Goal: Find specific page/section: Find specific page/section

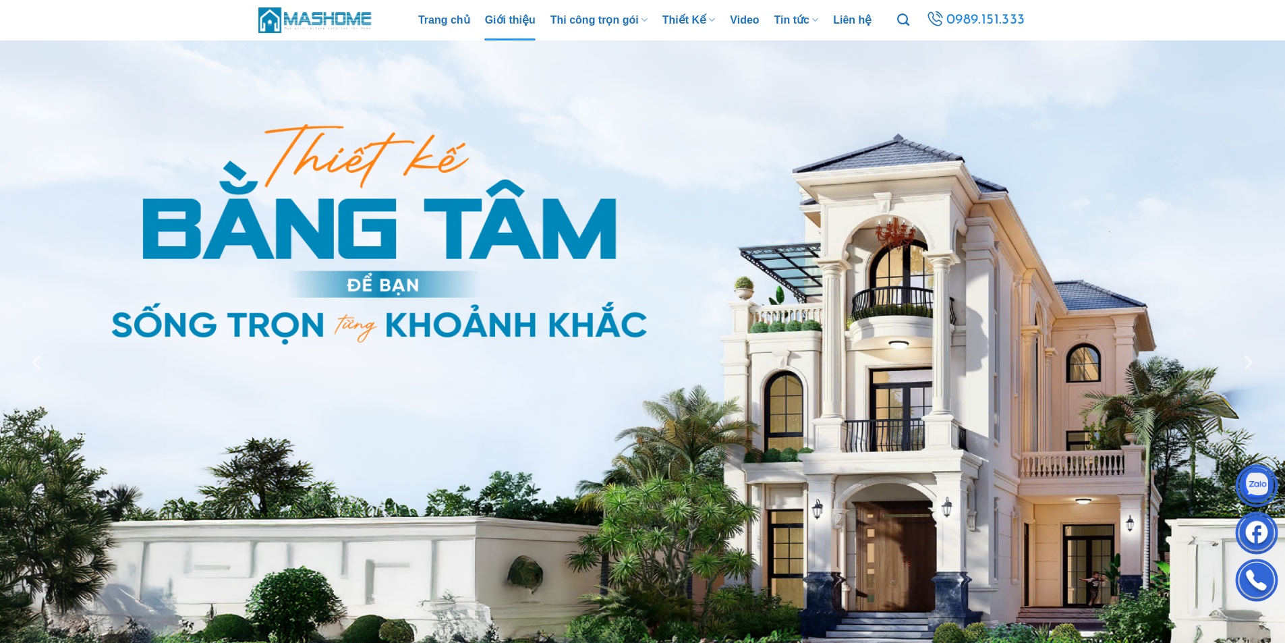
click at [493, 20] on link "Giới thiệu" at bounding box center [510, 20] width 51 height 40
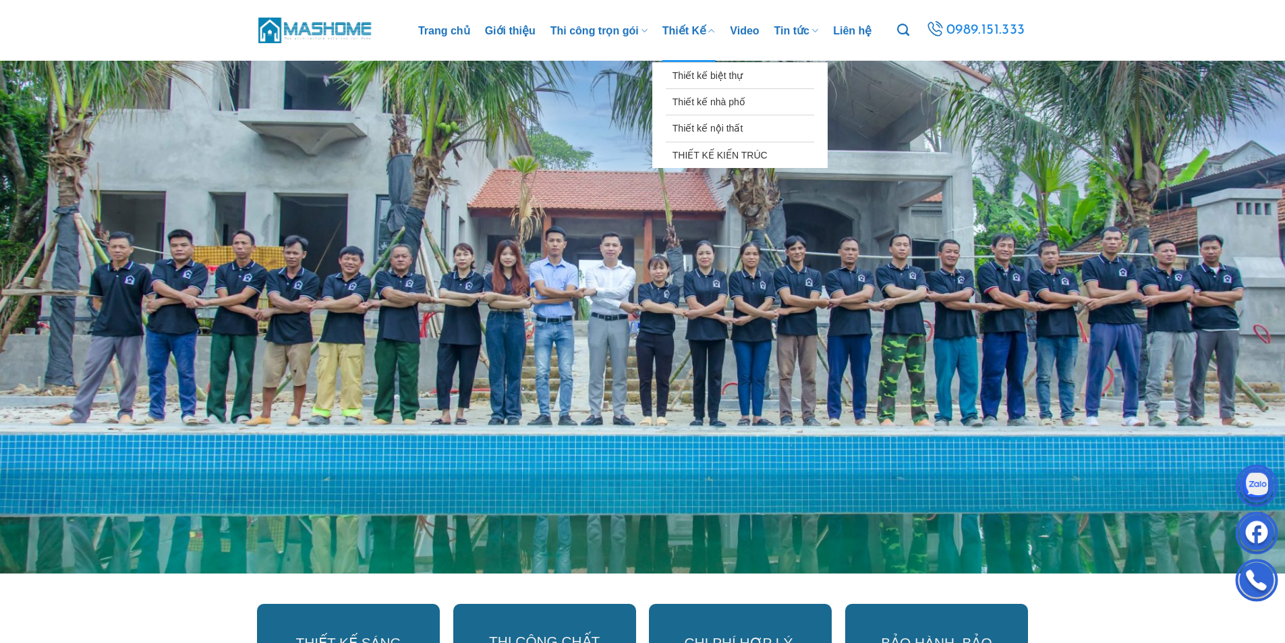
click at [695, 24] on link "Thiết Kế" at bounding box center [689, 31] width 53 height 62
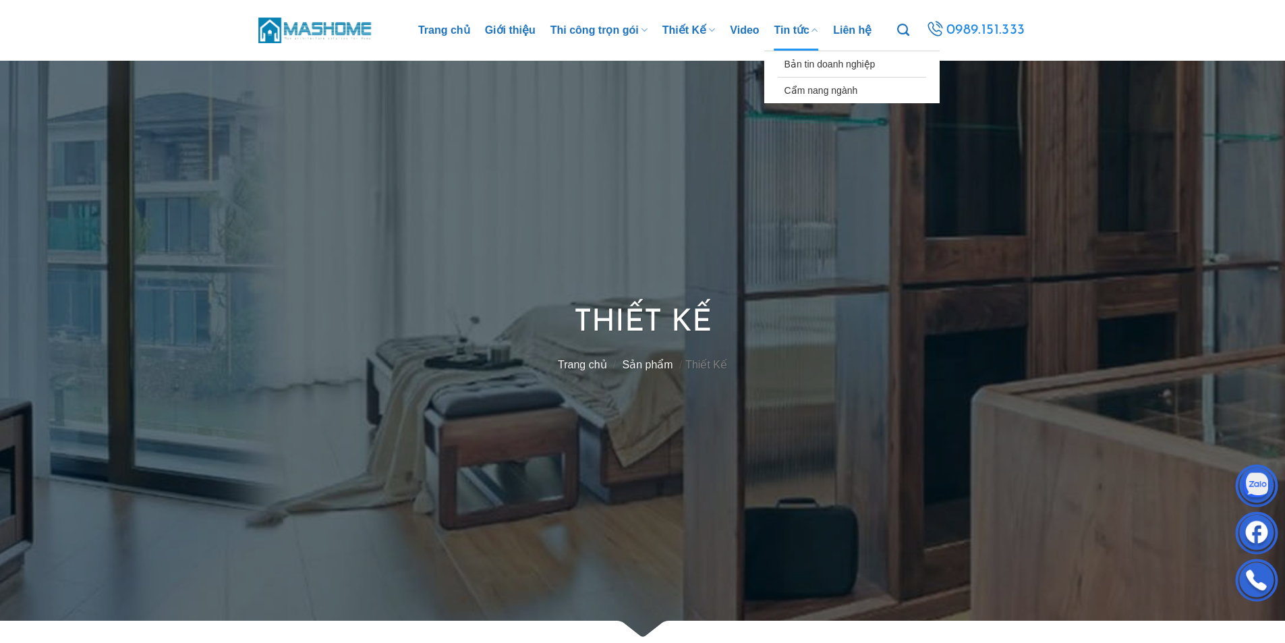
click at [800, 31] on link "Tin tức" at bounding box center [797, 30] width 45 height 40
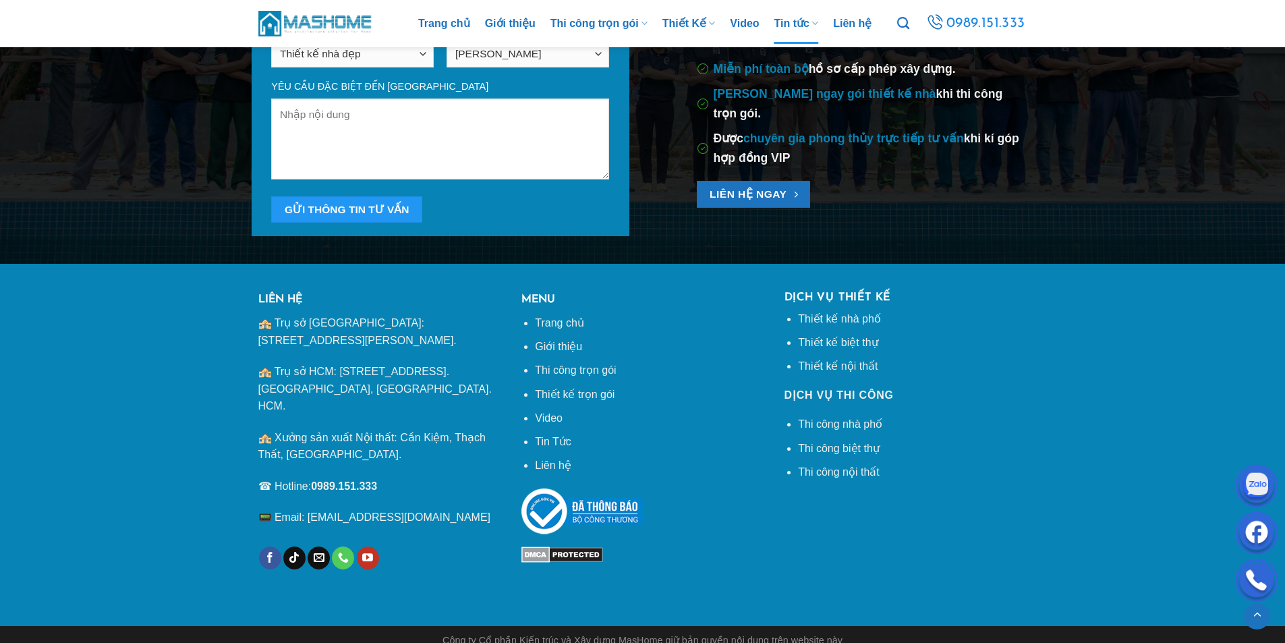
scroll to position [1060, 0]
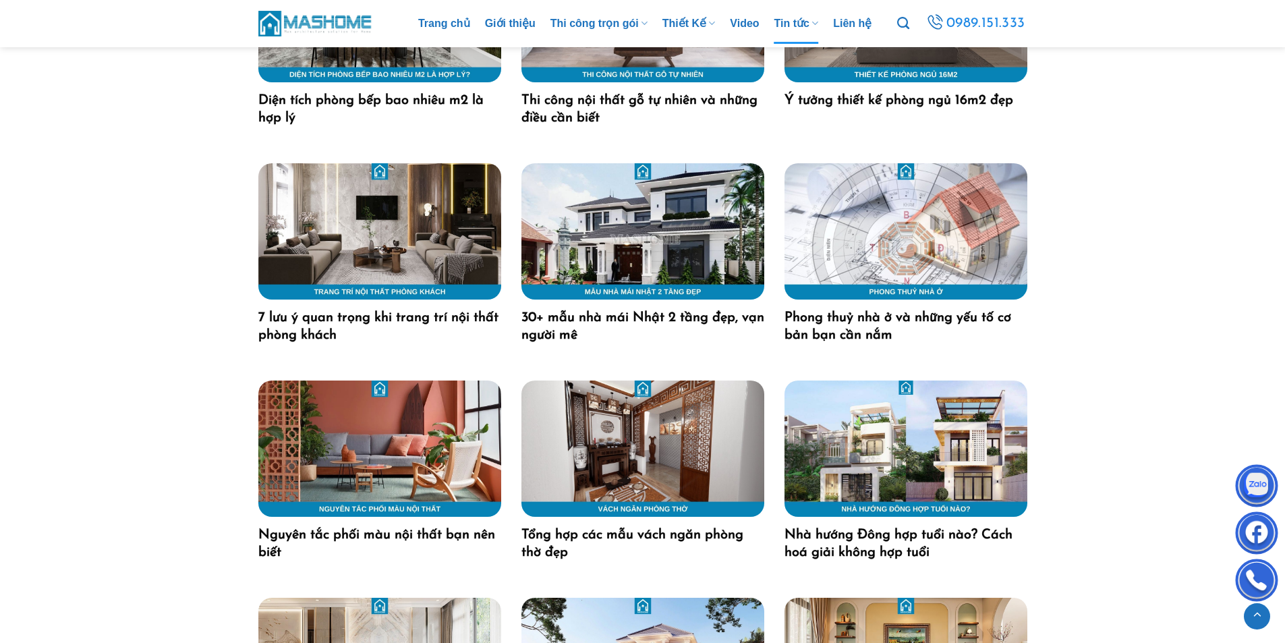
click at [642, 198] on img "30+ mẫu nhà mái Nhật 2 tầng đẹp, vạn người mê" at bounding box center [643, 231] width 243 height 136
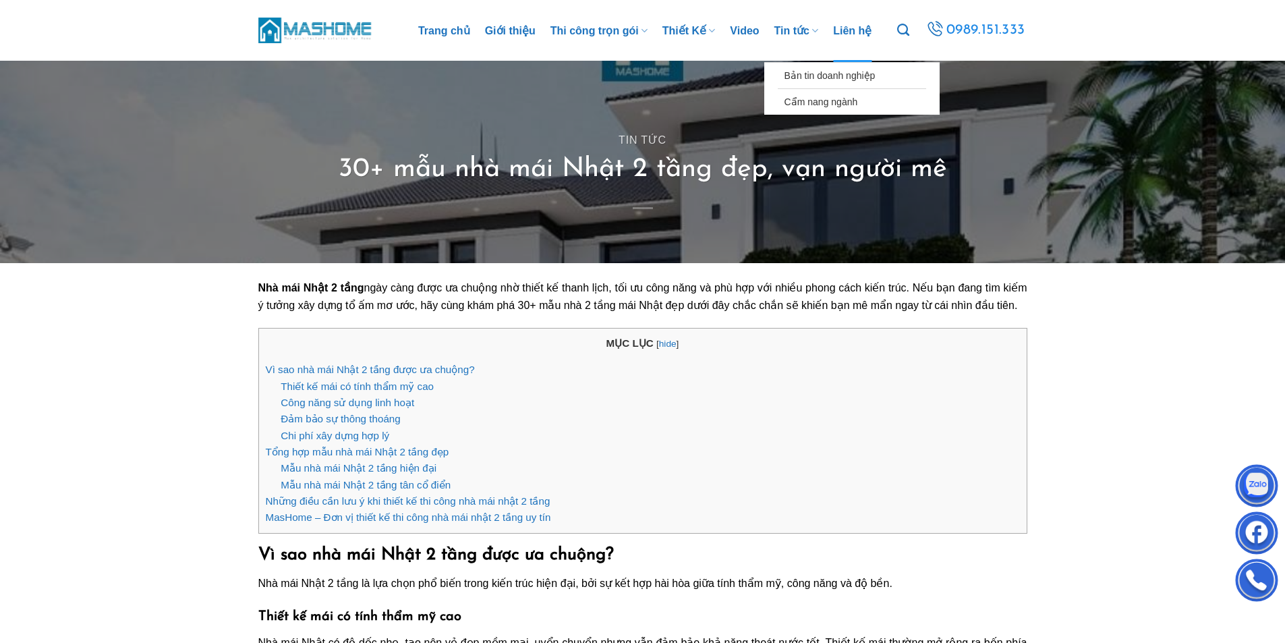
click at [850, 30] on link "Liên hệ" at bounding box center [852, 31] width 38 height 62
